Goal: Task Accomplishment & Management: Use online tool/utility

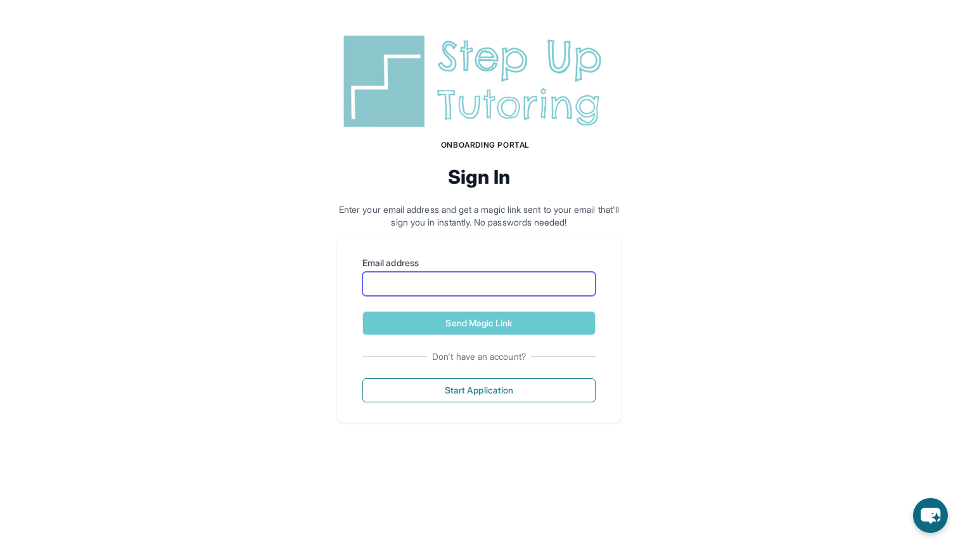
click at [436, 291] on input "Email address" at bounding box center [479, 284] width 233 height 24
type input "*"
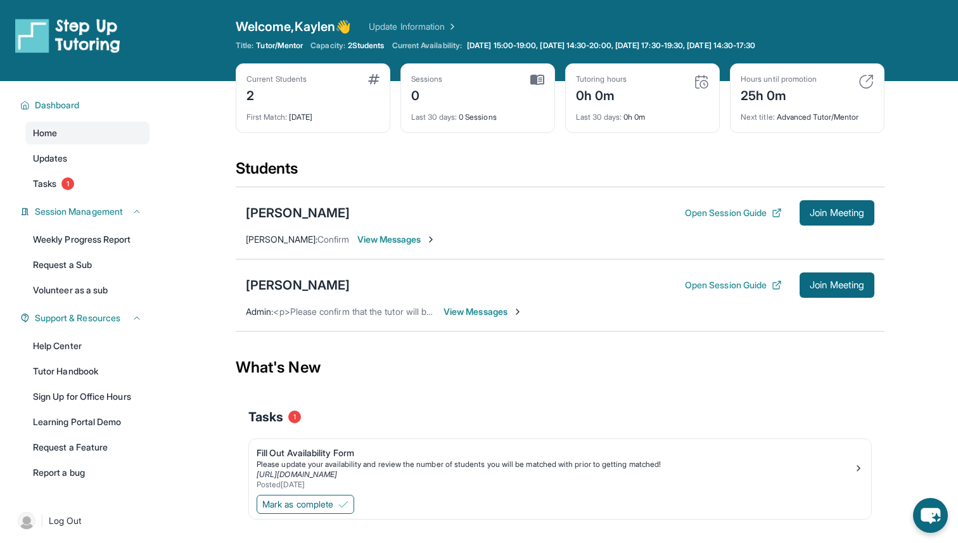
click at [448, 312] on span "View Messages" at bounding box center [483, 312] width 79 height 13
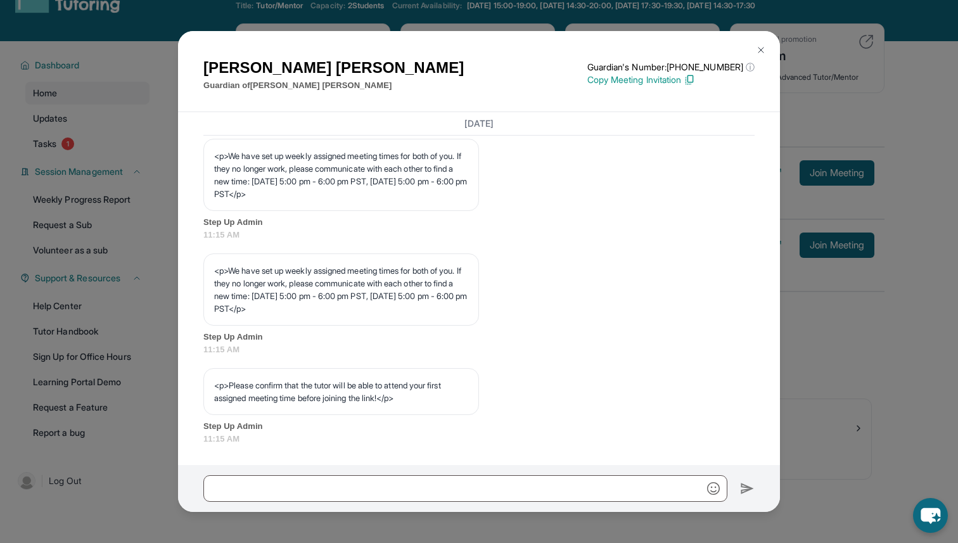
scroll to position [51, 0]
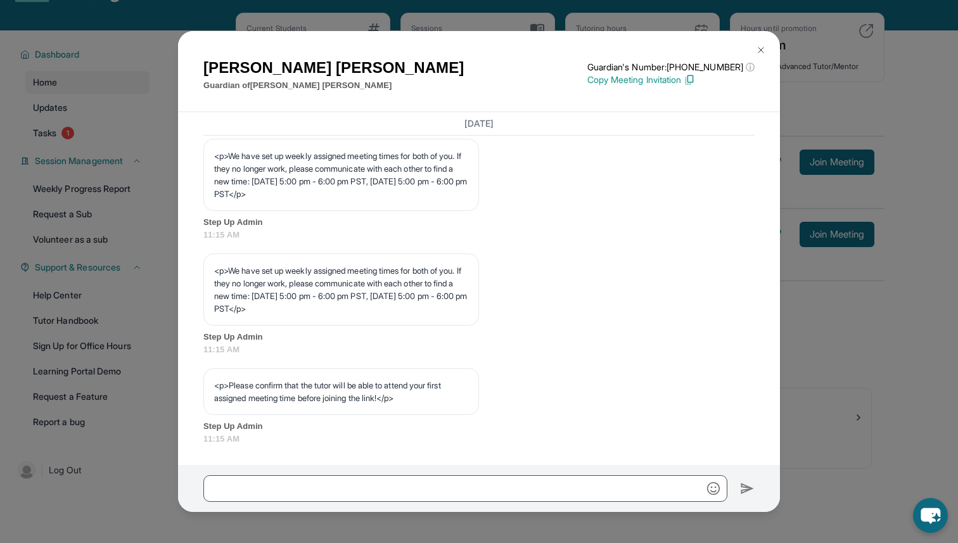
click at [870, 322] on div "Kristi Rangel Guardian of Nicolina Rangel Guardian's Number: +16283484657 ⓘ Thi…" at bounding box center [479, 271] width 958 height 543
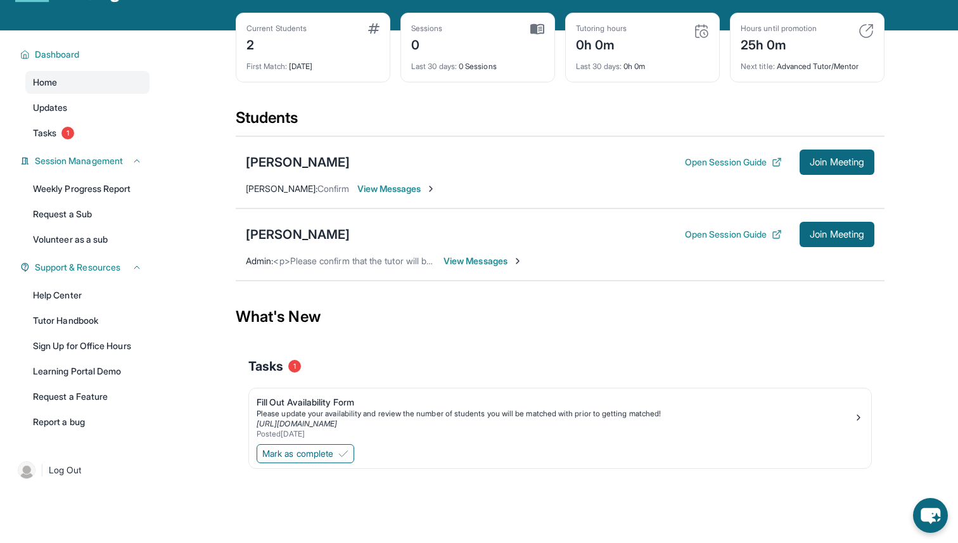
click at [371, 200] on div "Ariana Locon-Molina Open Session Guide Join Meeting Carla Molina : Confirm View…" at bounding box center [560, 172] width 649 height 72
click at [371, 186] on span "View Messages" at bounding box center [396, 189] width 79 height 13
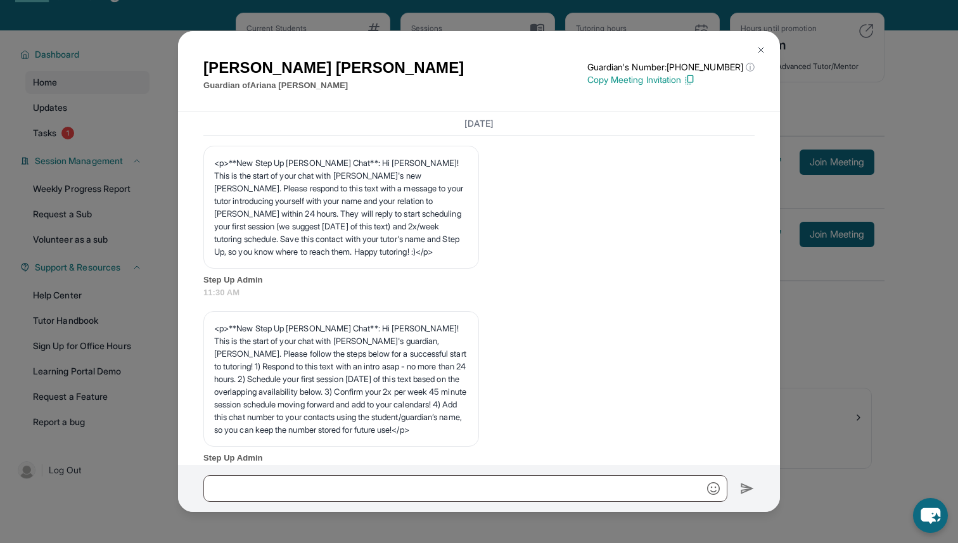
scroll to position [0, 0]
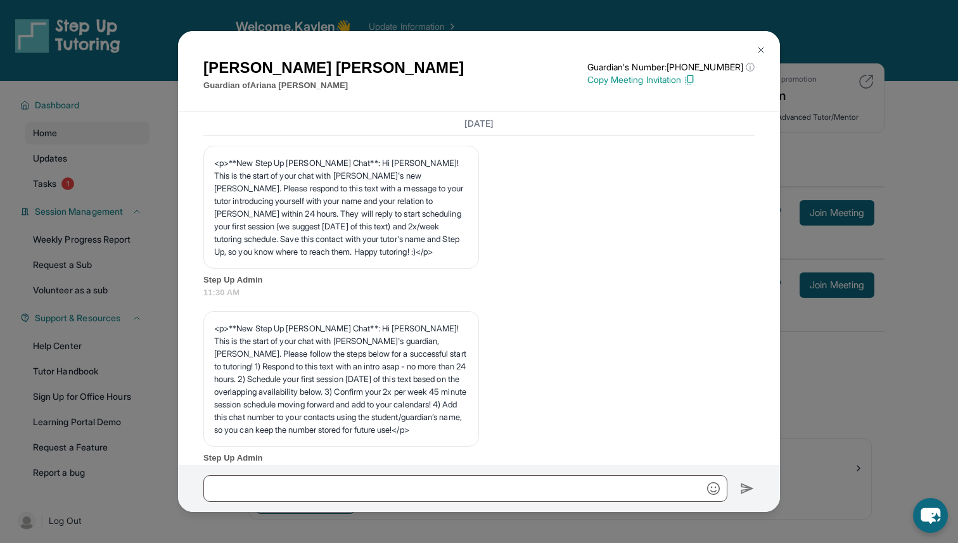
click at [860, 310] on div "Carla Molina Guardian of Ariana Locon-Molina Guardian's Number: +16892103880 ⓘ …" at bounding box center [479, 271] width 958 height 543
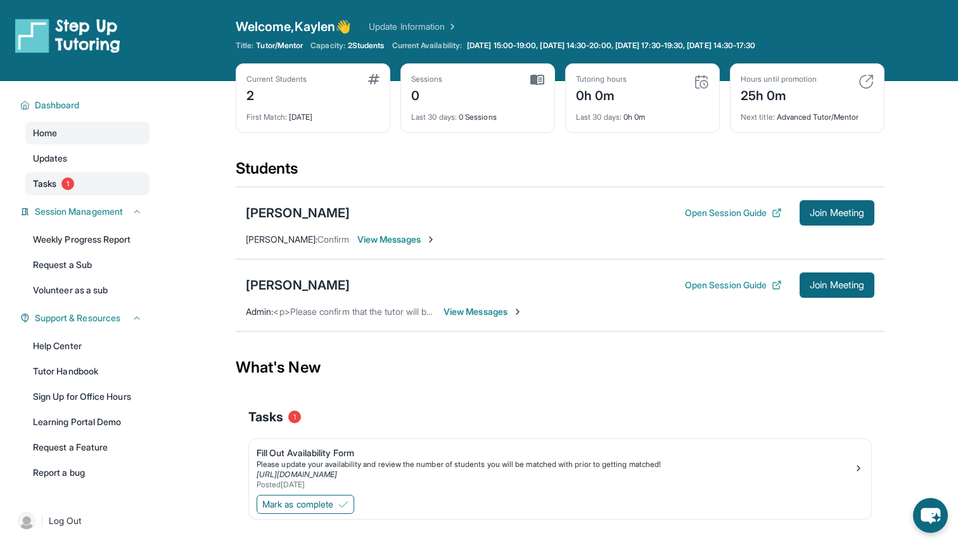
click at [40, 185] on span "Tasks" at bounding box center [44, 183] width 23 height 13
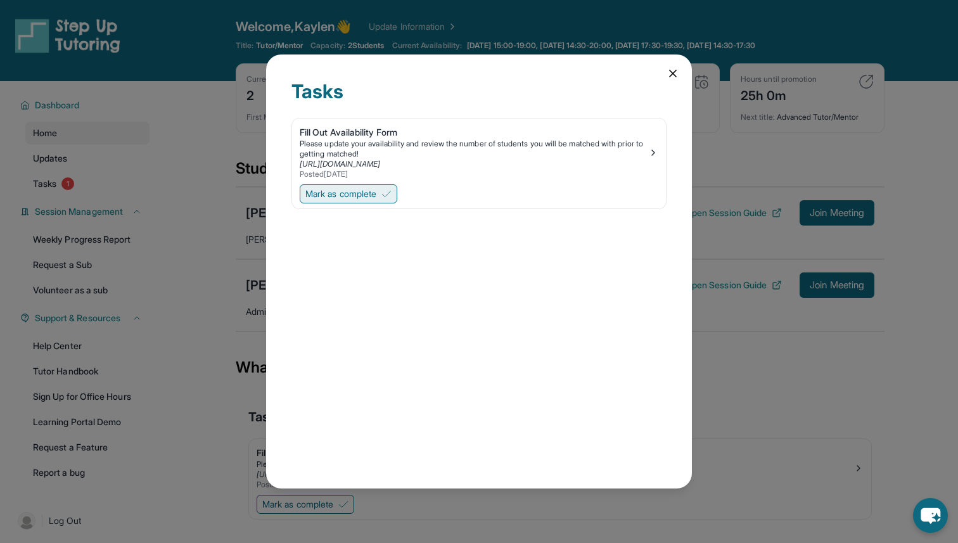
click at [309, 194] on span "Mark as complete" at bounding box center [341, 194] width 71 height 13
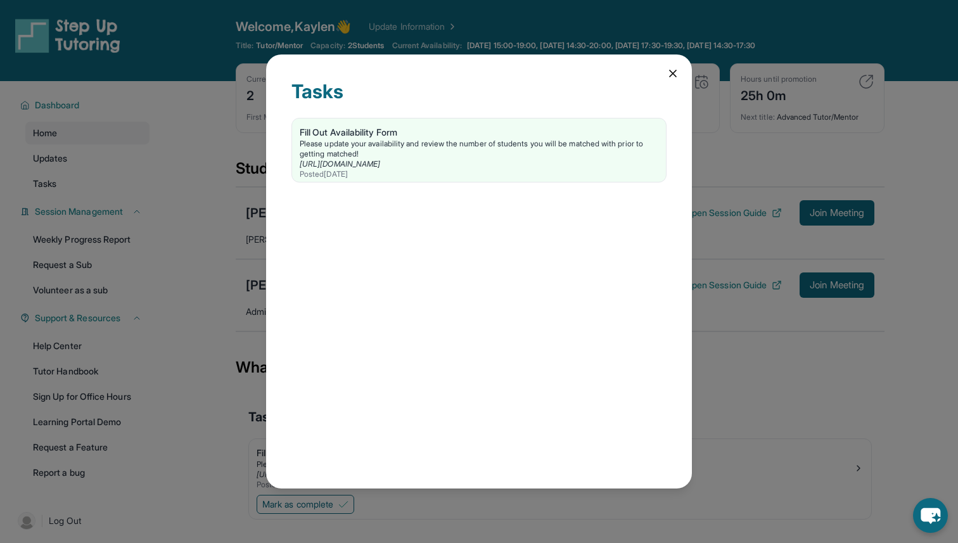
click at [250, 192] on div "Tasks Fill Out Availability Form Please update your availability and review the…" at bounding box center [479, 271] width 958 height 543
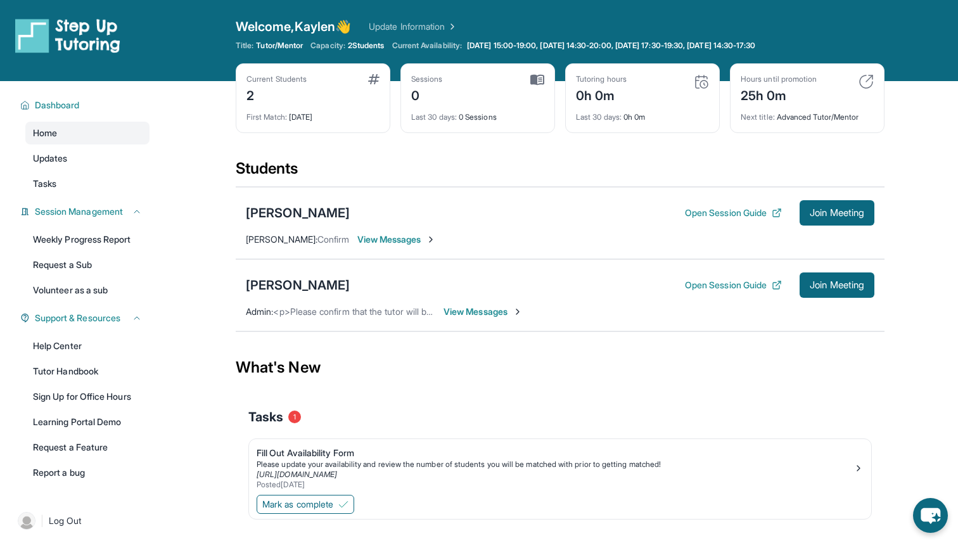
click at [365, 241] on span "View Messages" at bounding box center [396, 239] width 79 height 13
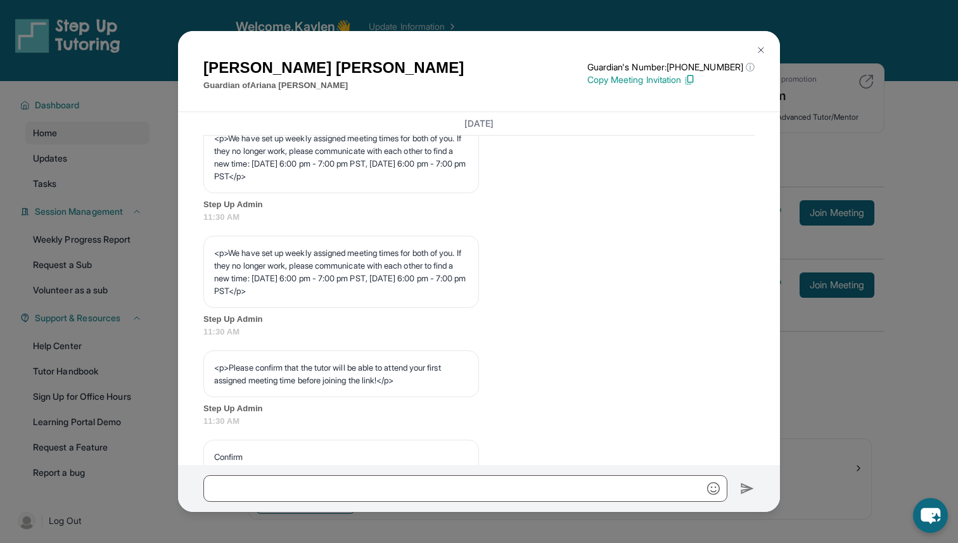
scroll to position [552, 0]
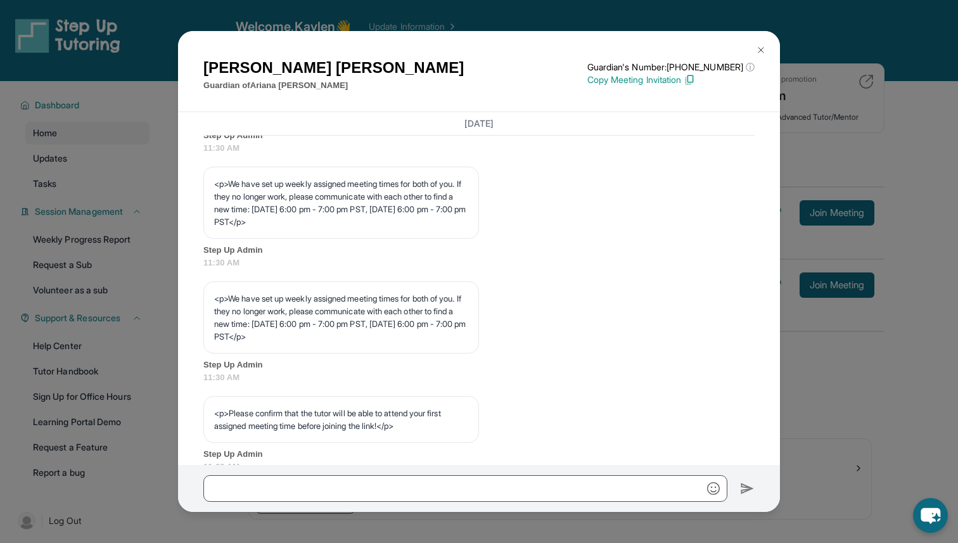
click at [132, 288] on div "Carla Molina Guardian of Ariana Locon-Molina Guardian's Number: +16892103880 ⓘ …" at bounding box center [479, 271] width 958 height 543
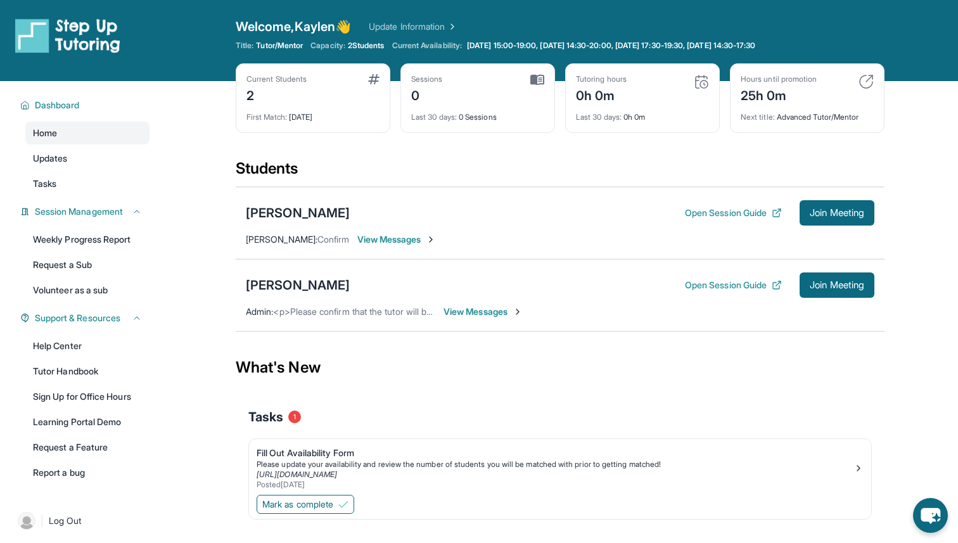
click at [392, 240] on span "View Messages" at bounding box center [396, 239] width 79 height 13
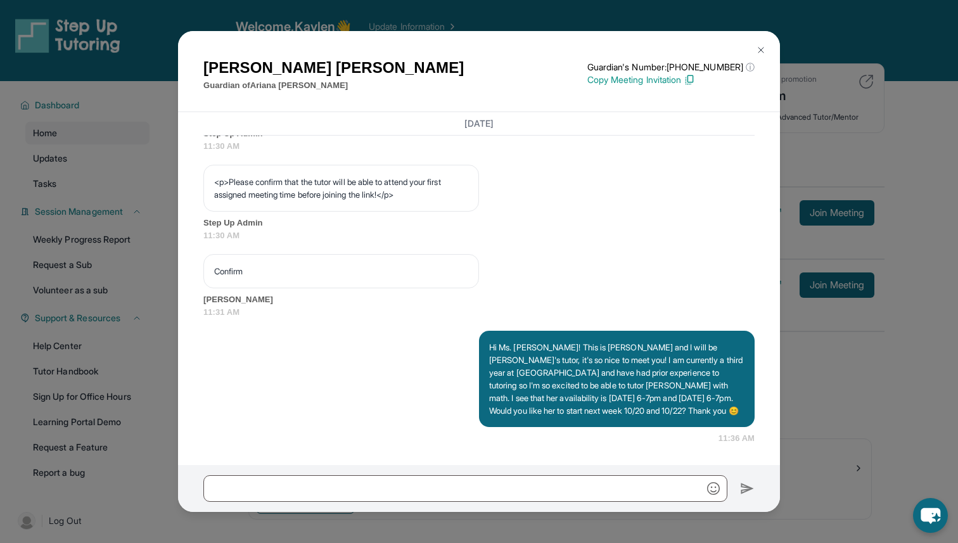
scroll to position [821, 0]
click at [63, 252] on div "Carla Molina Guardian of Ariana Locon-Molina Guardian's Number: +16892103880 ⓘ …" at bounding box center [479, 271] width 958 height 543
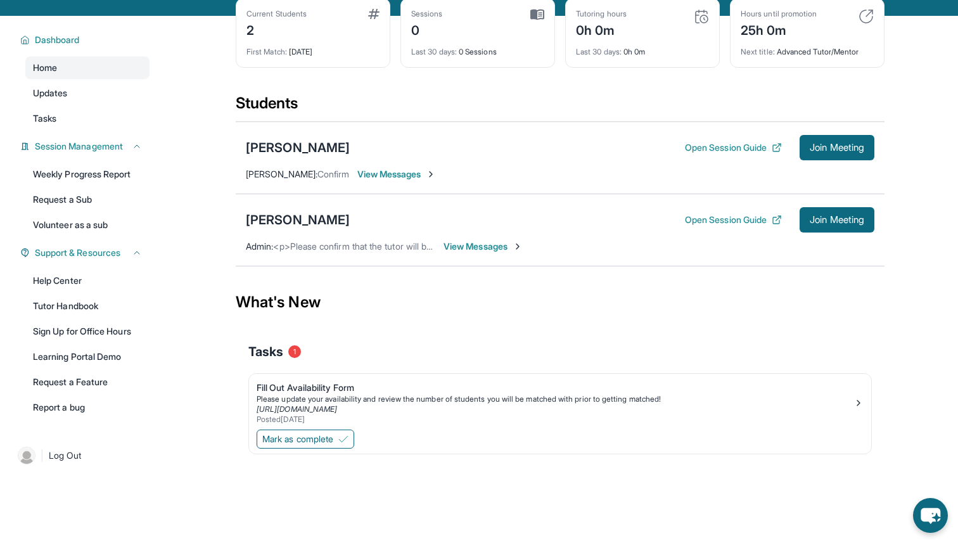
scroll to position [68, 0]
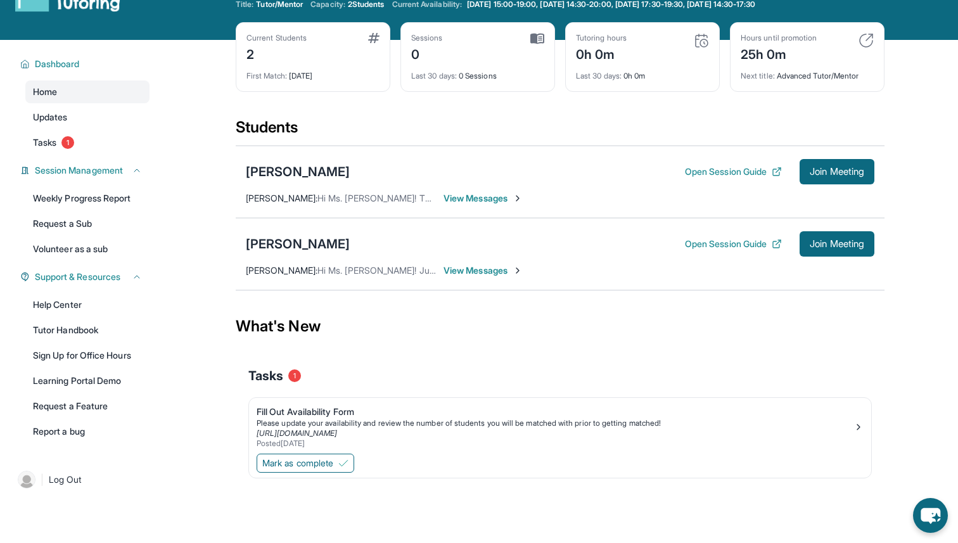
scroll to position [44, 0]
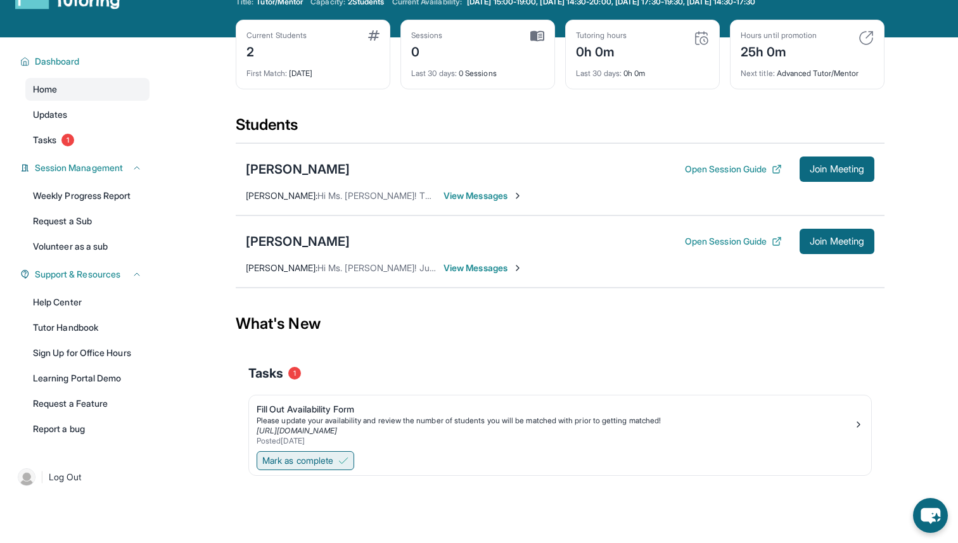
click at [332, 452] on button "Mark as complete" at bounding box center [306, 460] width 98 height 19
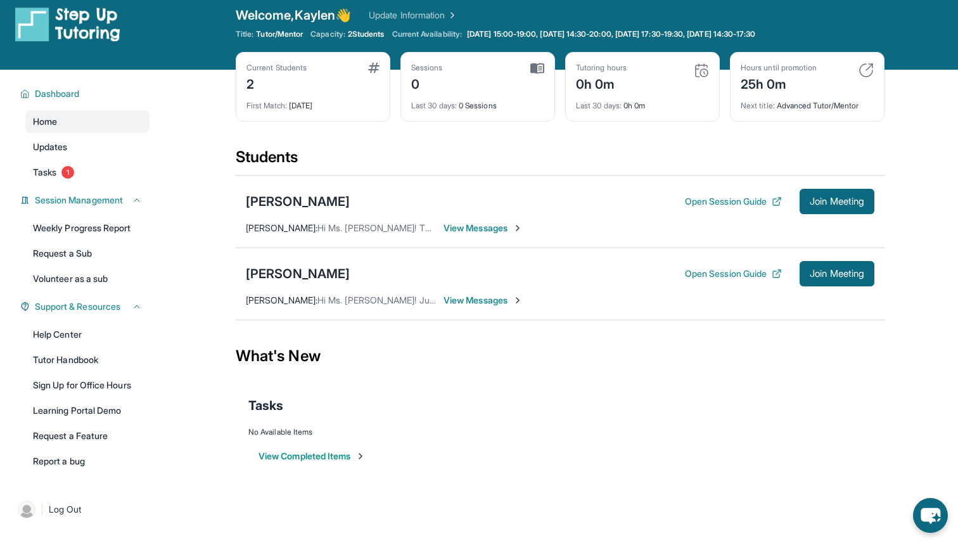
scroll to position [0, 0]
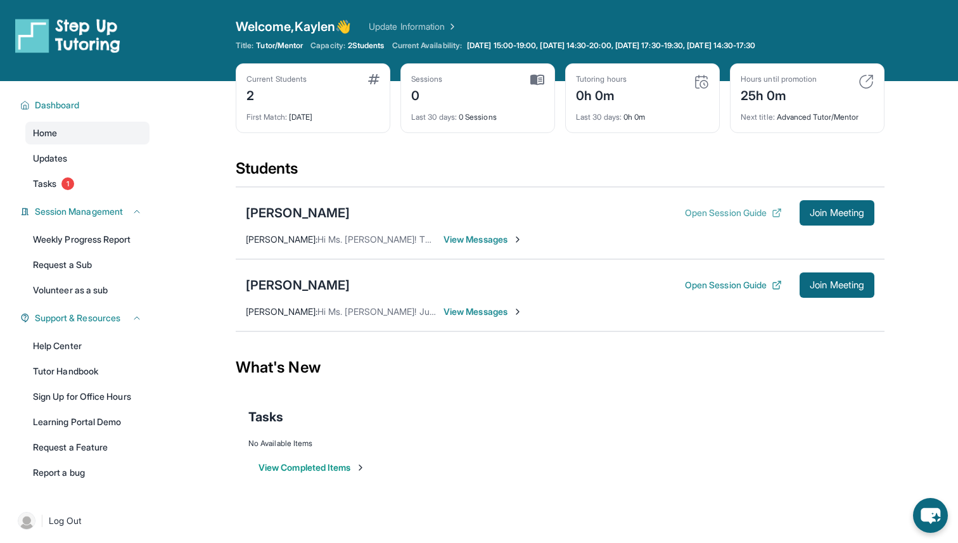
click at [688, 212] on button "Open Session Guide" at bounding box center [733, 213] width 97 height 13
click at [697, 285] on button "Open Session Guide" at bounding box center [733, 285] width 97 height 13
click at [91, 186] on link "Tasks 1" at bounding box center [87, 183] width 124 height 23
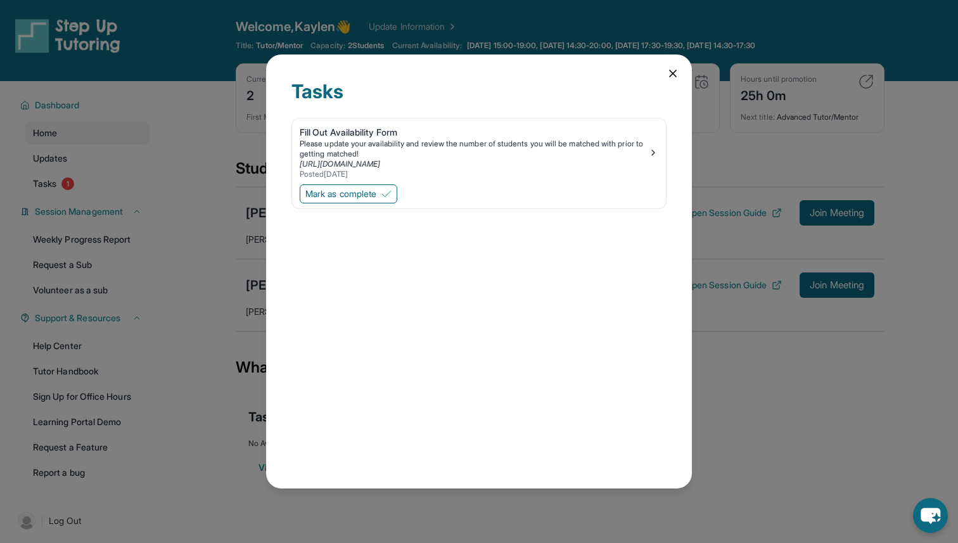
click at [146, 193] on div "Tasks Fill Out Availability Form Please update your availability and review the…" at bounding box center [479, 271] width 958 height 543
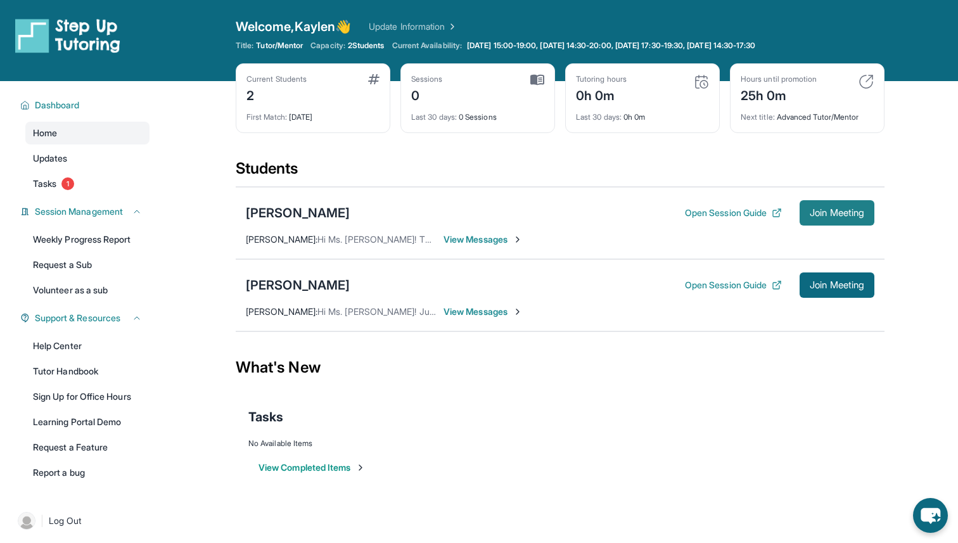
click at [810, 212] on span "Join Meeting" at bounding box center [837, 213] width 55 height 8
click at [738, 267] on div "Nicolina Rangel Open Session Guide Join Meeting Kaylen Chang : Hi Ms. Kristi! J…" at bounding box center [560, 295] width 649 height 72
click at [740, 277] on div "Open Session Guide Join Meeting" at bounding box center [780, 285] width 190 height 25
click at [739, 281] on button "Open Session Guide" at bounding box center [733, 285] width 97 height 13
